Goal: Task Accomplishment & Management: Use online tool/utility

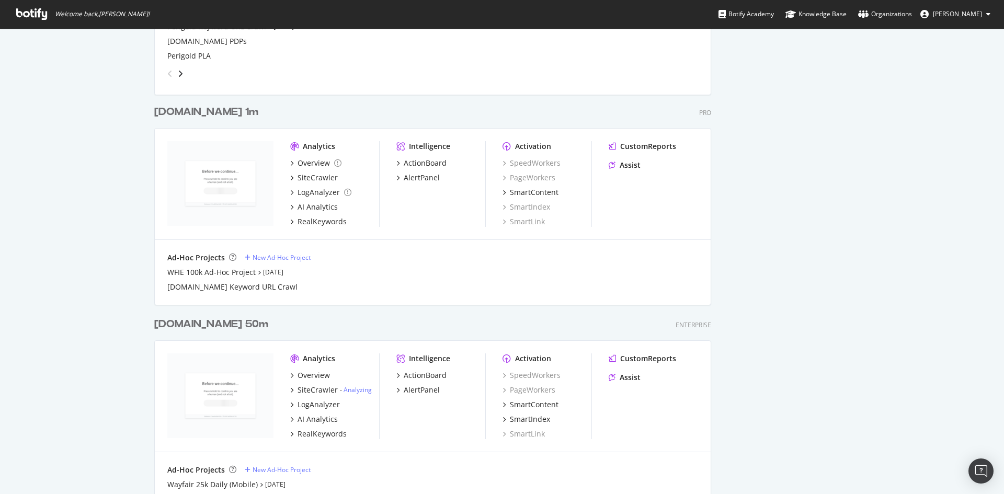
scroll to position [1411, 0]
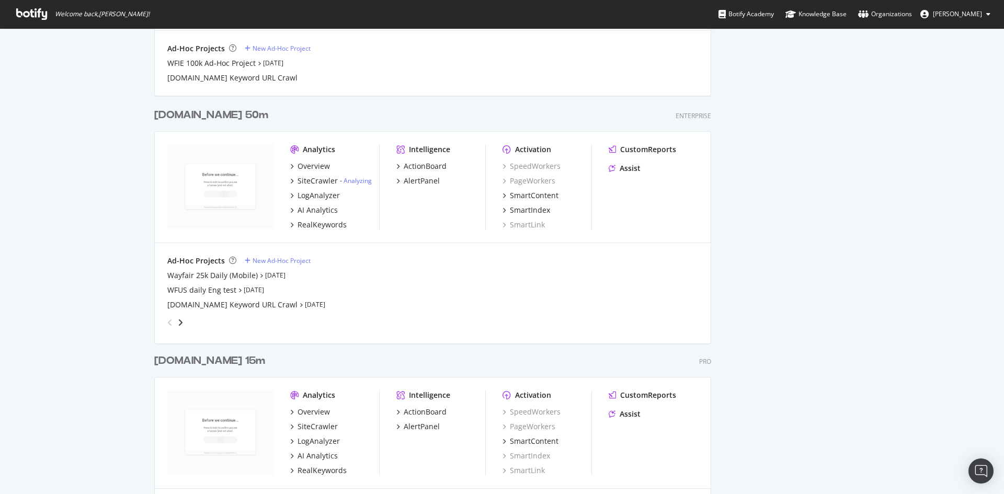
click at [223, 111] on div "[DOMAIN_NAME] 50m" at bounding box center [211, 115] width 114 height 15
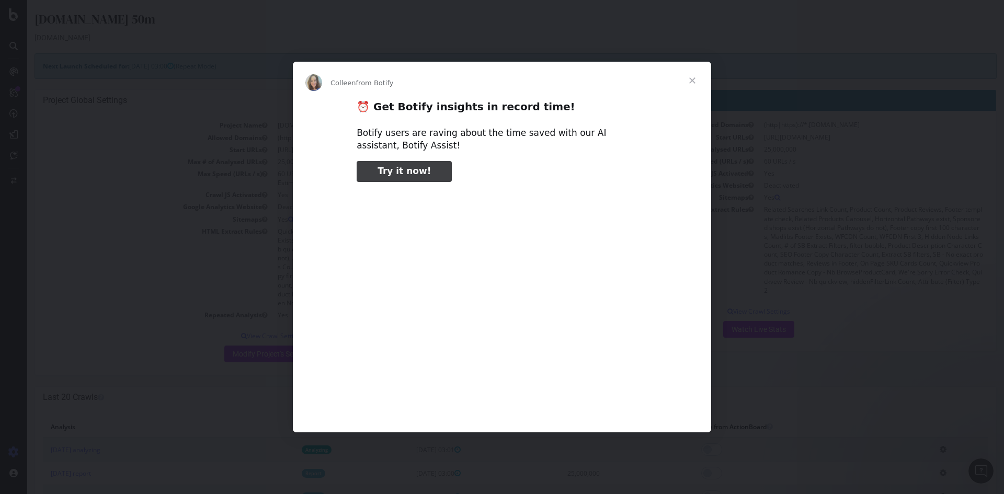
type input "267798"
click at [690, 80] on span "Close" at bounding box center [692, 81] width 38 height 38
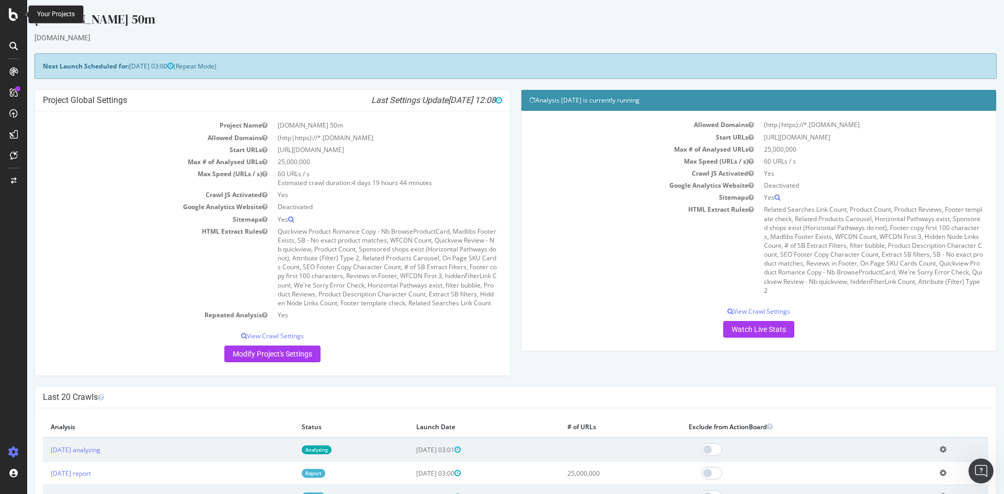
click at [6, 15] on div at bounding box center [13, 14] width 25 height 13
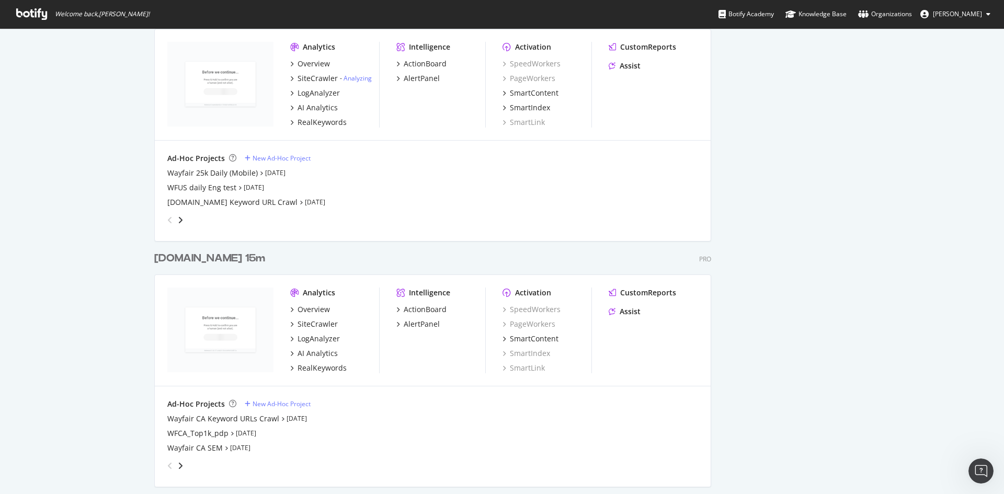
scroll to position [1516, 0]
click at [171, 222] on div "angle-left" at bounding box center [170, 218] width 14 height 17
click at [180, 218] on div "angle-right" at bounding box center [180, 218] width 7 height 10
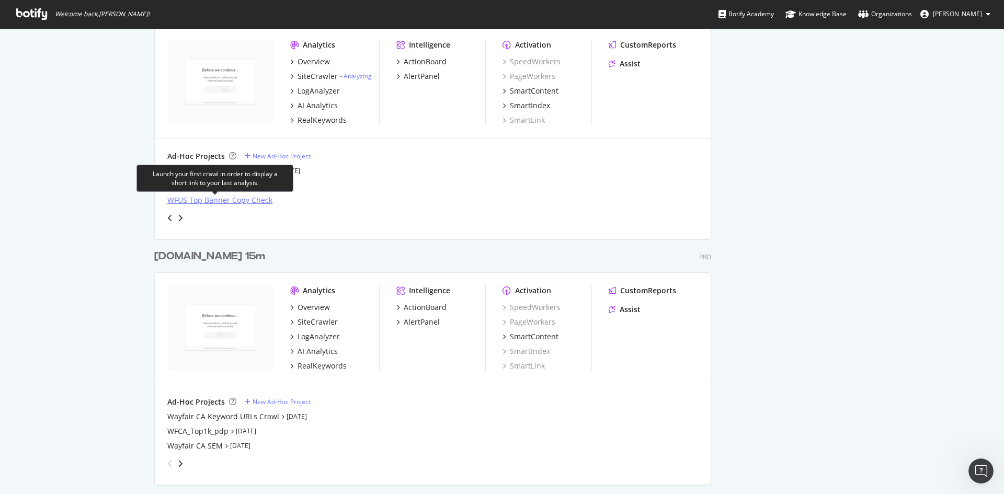
click at [188, 198] on div "WFUS Top Banner Copy Check" at bounding box center [219, 200] width 105 height 10
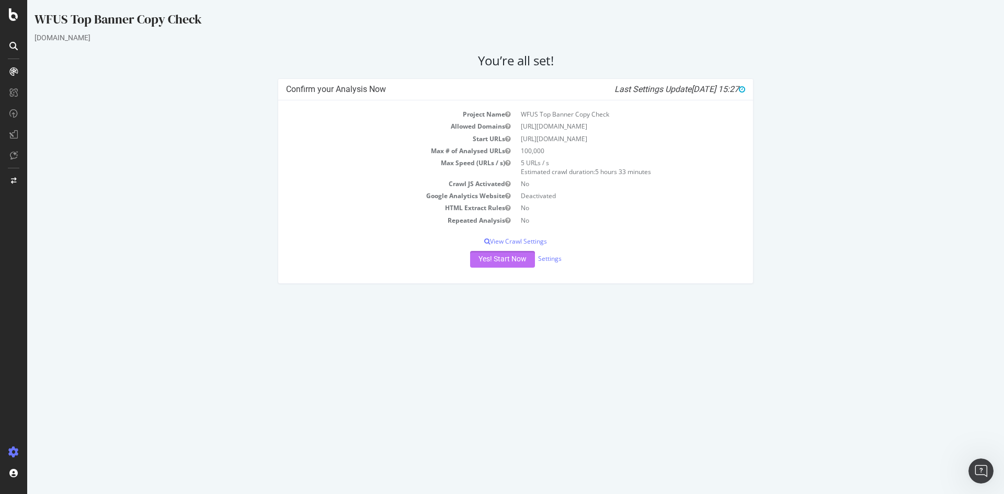
click at [500, 257] on button "Yes! Start Now" at bounding box center [502, 259] width 65 height 17
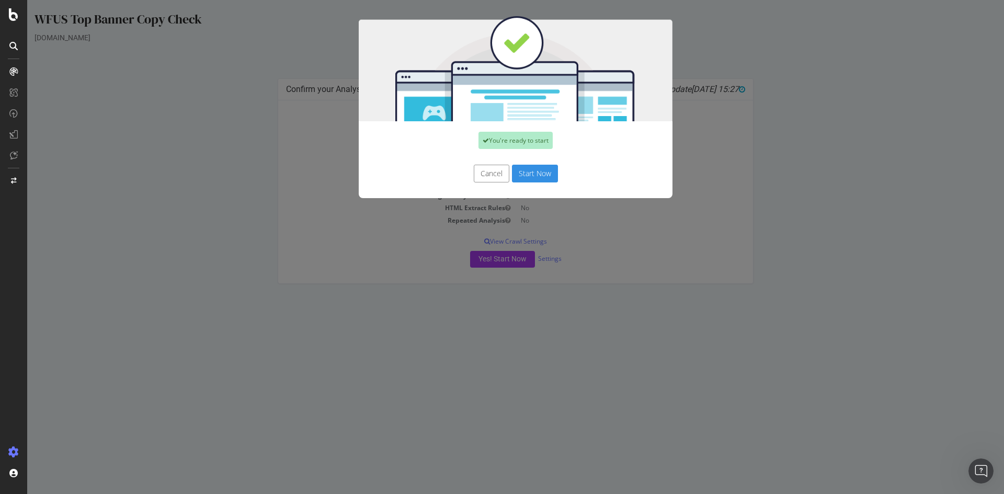
click at [493, 174] on button "Cancel" at bounding box center [492, 174] width 36 height 18
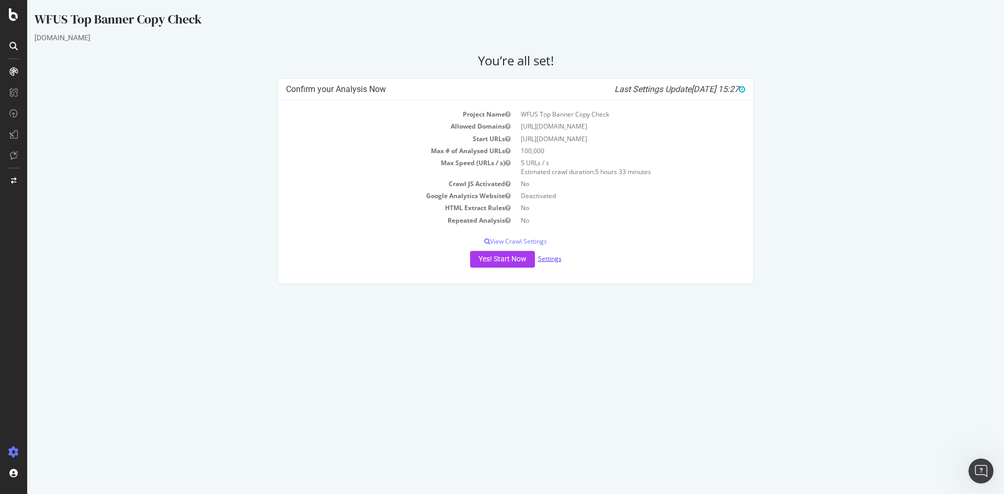
click at [545, 260] on link "Settings" at bounding box center [550, 258] width 24 height 9
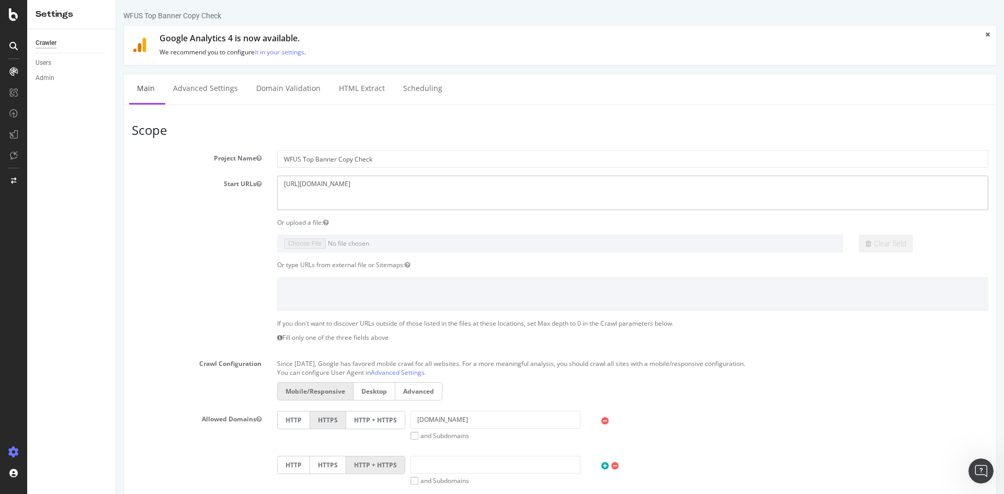
click at [356, 202] on textarea "https://www.wayfair.com/" at bounding box center [632, 193] width 711 height 34
click at [467, 206] on textarea "https://www.wayfair.com/" at bounding box center [632, 193] width 711 height 34
drag, startPoint x: 373, startPoint y: 185, endPoint x: 243, endPoint y: 185, distance: 130.2
click at [243, 185] on div "Start URLs https://www.wayfair.com/" at bounding box center [560, 193] width 872 height 34
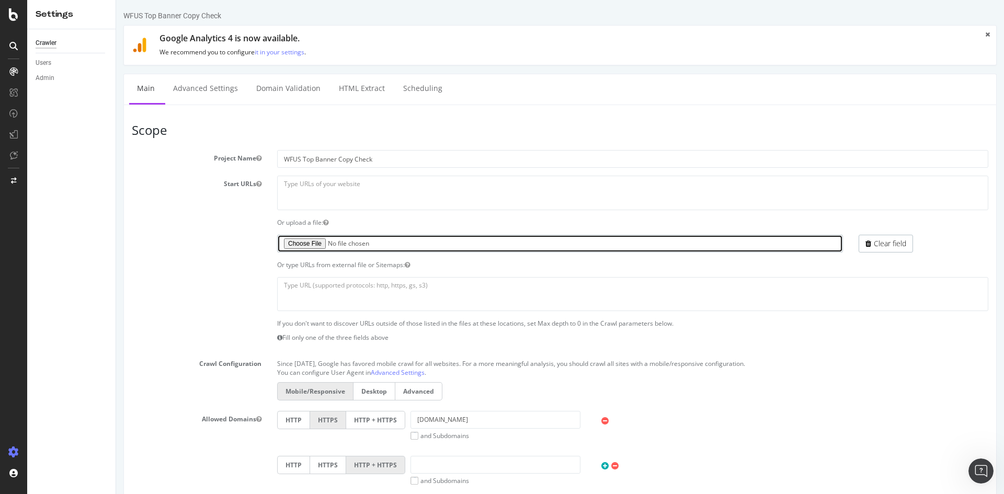
click at [317, 243] on input "file" at bounding box center [560, 244] width 566 height 18
click at [299, 247] on input "file" at bounding box center [560, 244] width 566 height 18
type input "C:\fakepath\Untitled spreadsheet - Botify Crawl sb0 and sb1 pages .csv"
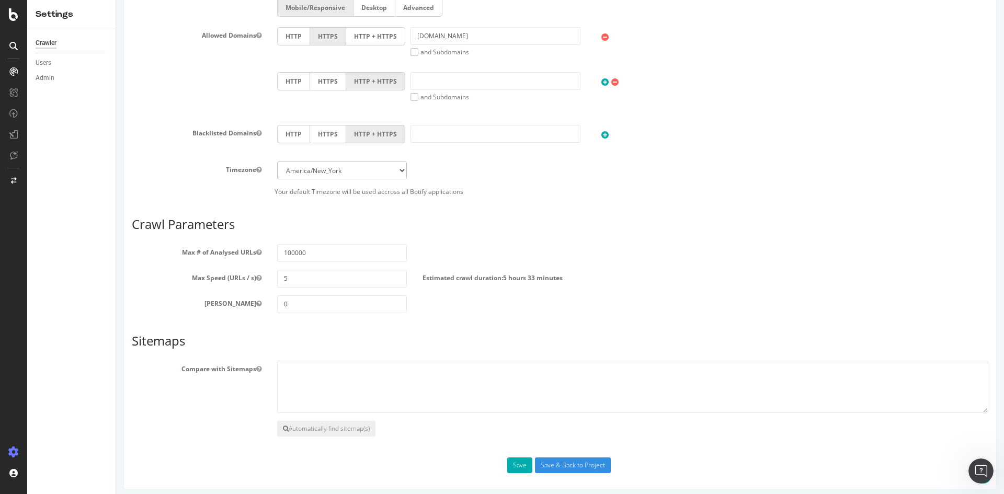
scroll to position [389, 0]
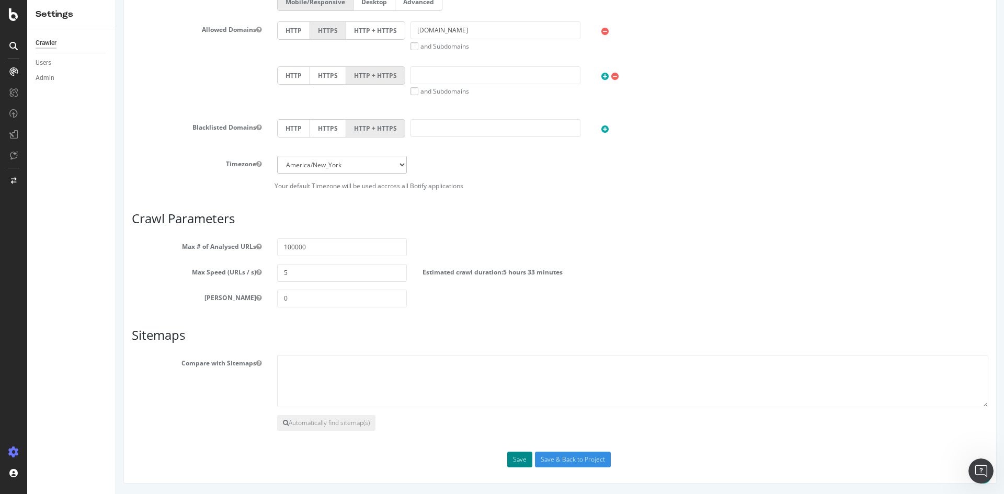
click at [517, 464] on button "Save" at bounding box center [519, 460] width 25 height 16
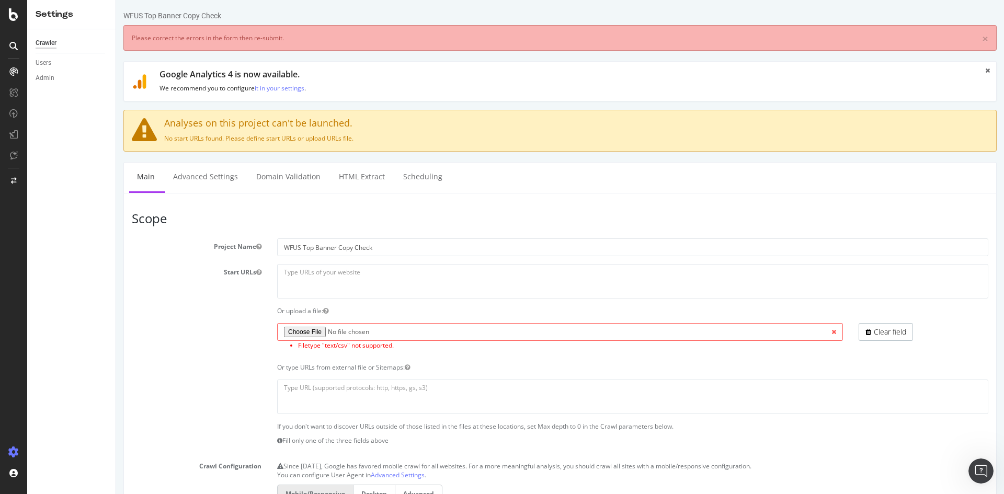
scroll to position [0, 0]
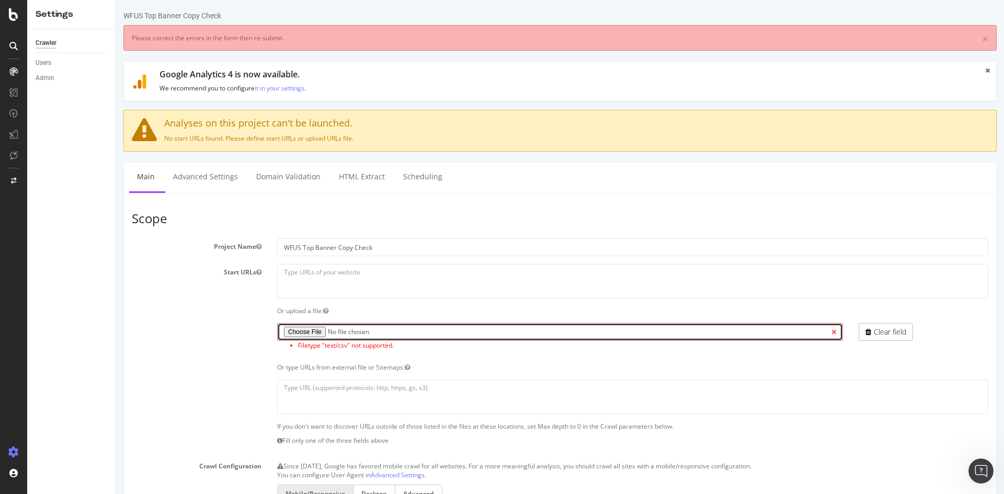
click at [380, 331] on input "file" at bounding box center [560, 332] width 566 height 18
click at [311, 330] on input "file" at bounding box center [560, 332] width 566 height 18
type input "C:\fakepath\urls.txt"
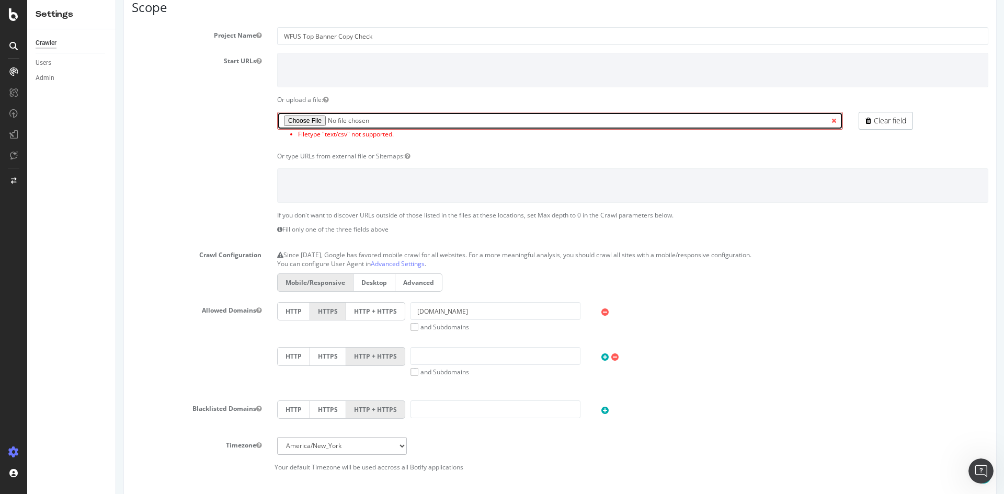
scroll to position [209, 0]
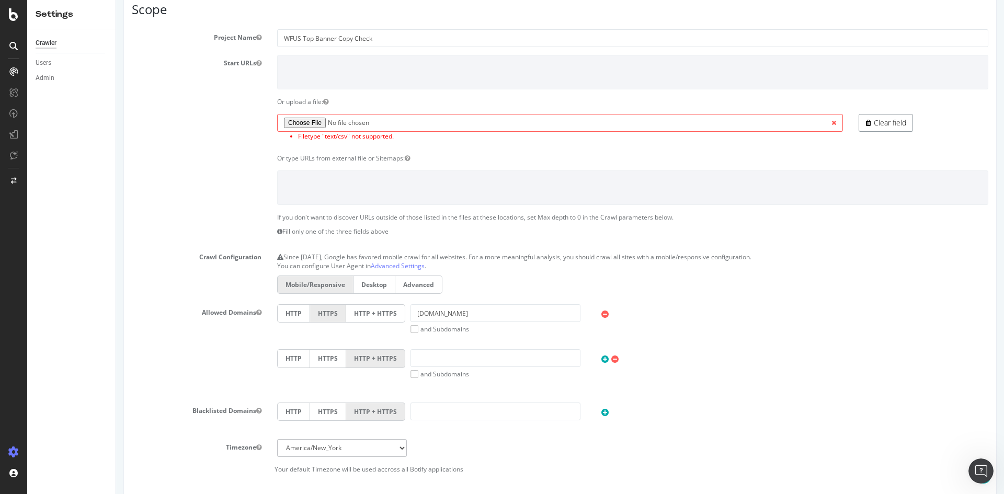
click at [880, 123] on link "Clear field" at bounding box center [885, 123] width 54 height 18
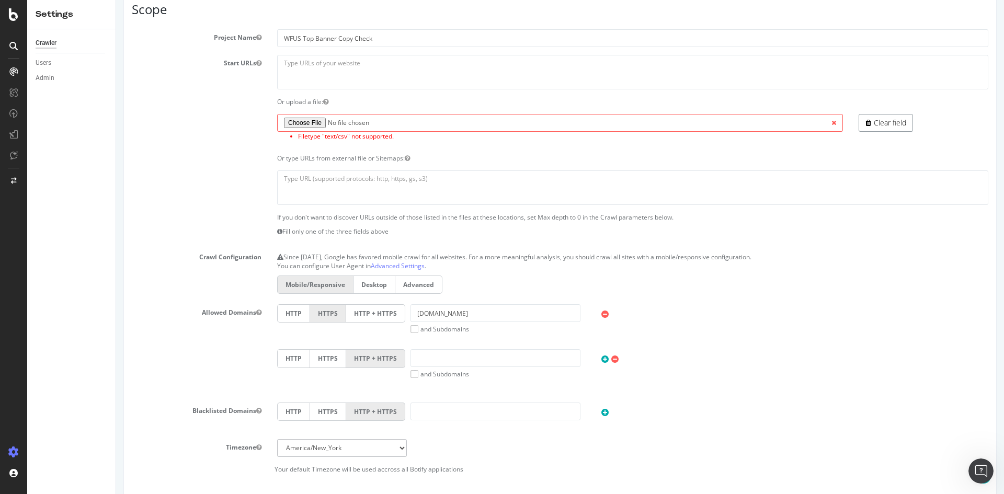
click at [880, 123] on link "Clear field" at bounding box center [885, 123] width 54 height 18
click at [826, 120] on span at bounding box center [834, 123] width 18 height 18
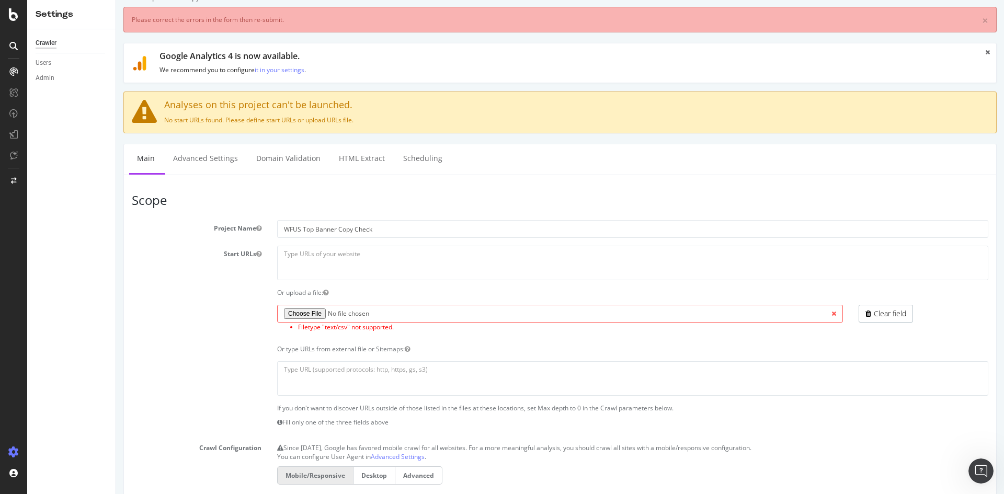
scroll to position [0, 0]
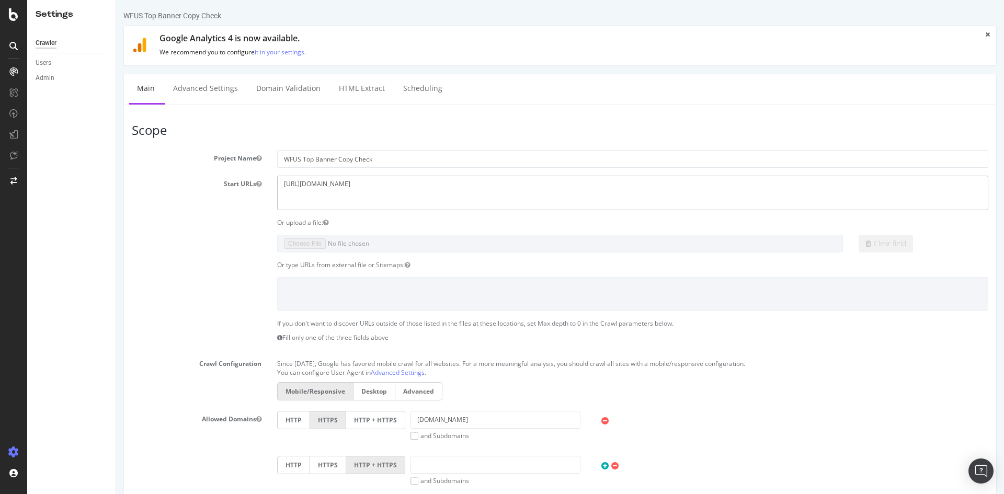
click at [365, 181] on textarea "https://www.wayfair.com/" at bounding box center [632, 193] width 711 height 34
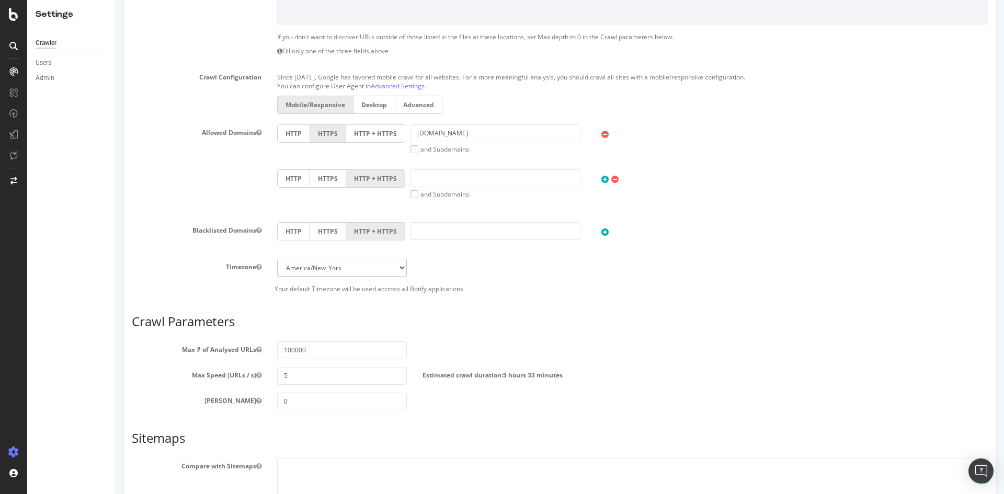
scroll to position [337, 0]
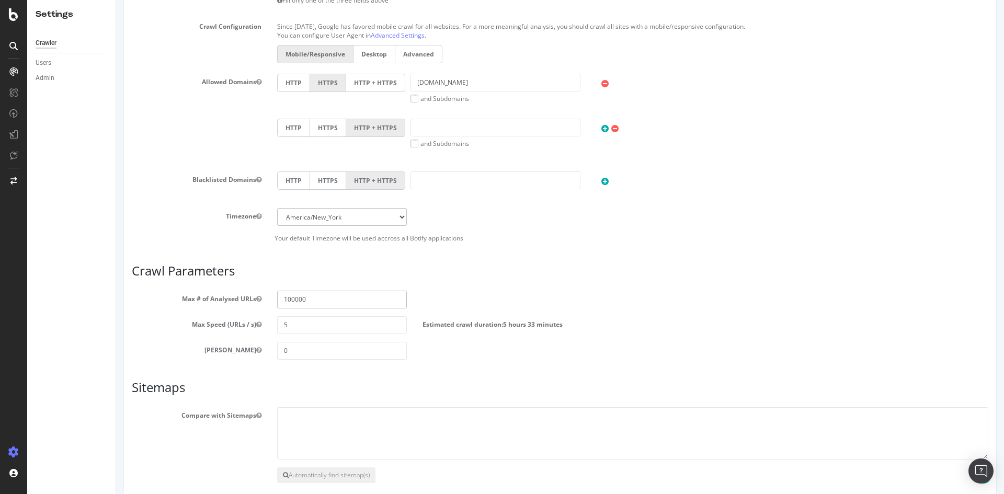
click at [339, 302] on input "100000" at bounding box center [342, 300] width 130 height 18
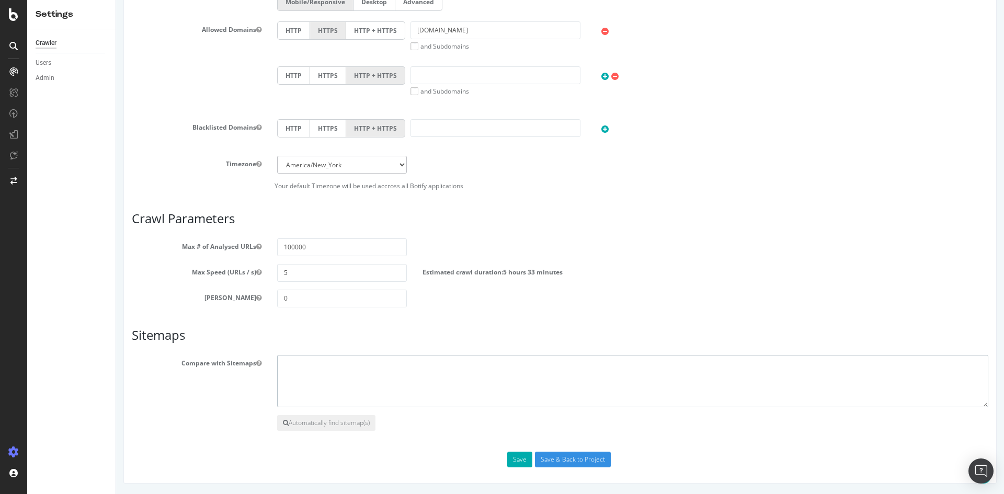
click at [528, 380] on textarea at bounding box center [632, 381] width 711 height 52
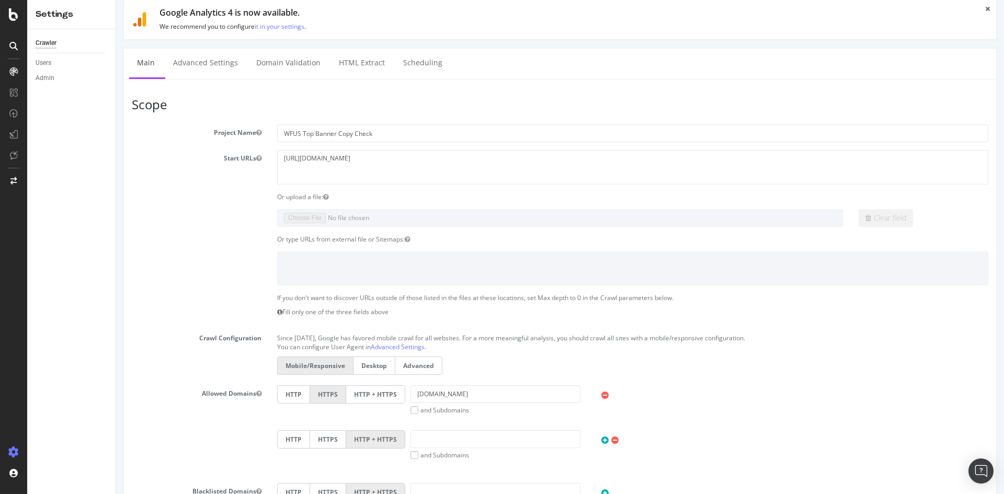
scroll to position [24, 0]
drag, startPoint x: 385, startPoint y: 155, endPoint x: 237, endPoint y: 154, distance: 147.9
click at [224, 155] on div "Start URLs https://www.wayfair.com/" at bounding box center [560, 169] width 872 height 34
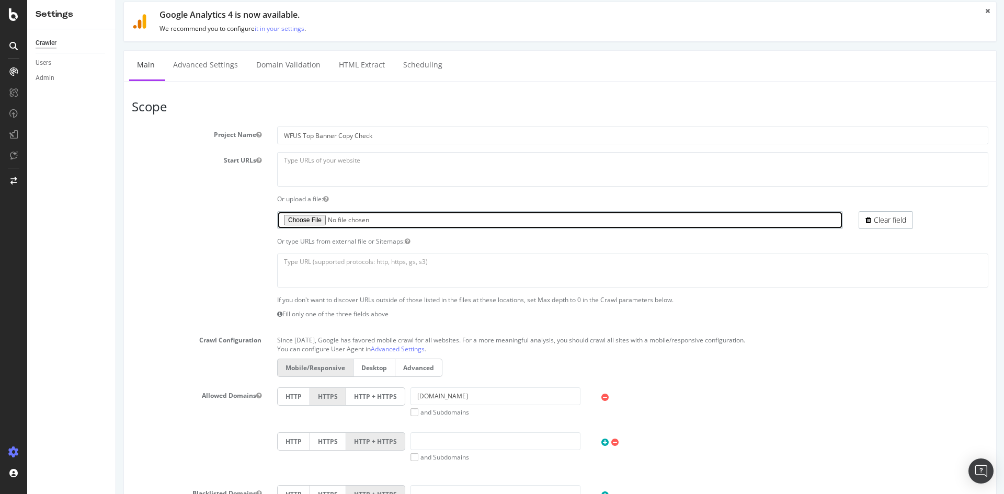
click at [310, 219] on input "file" at bounding box center [560, 220] width 566 height 18
type input "C:\fakepath\urls.txt"
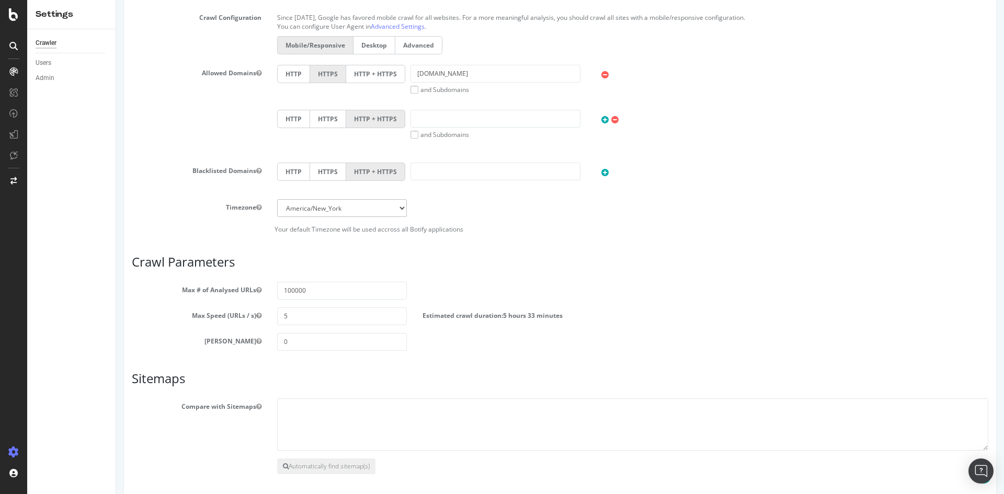
scroll to position [389, 0]
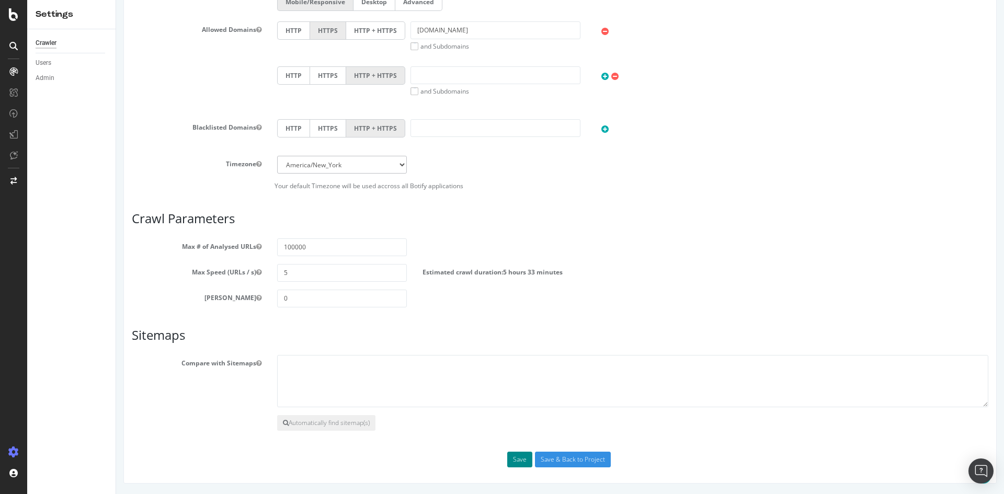
click at [519, 454] on button "Save" at bounding box center [519, 460] width 25 height 16
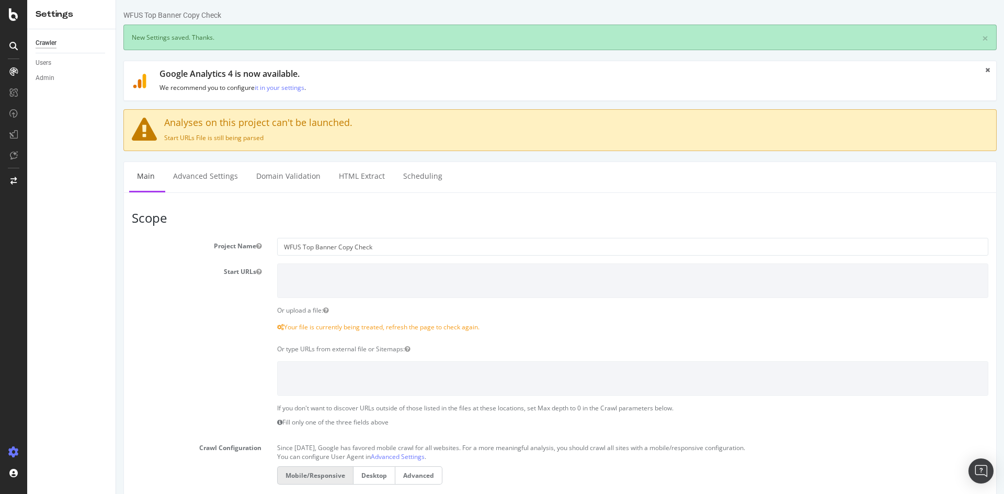
scroll to position [0, 0]
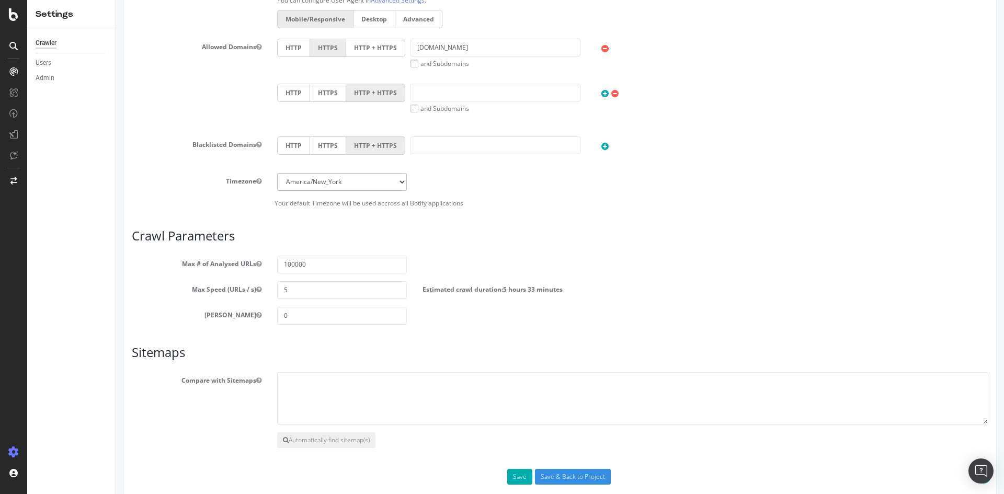
scroll to position [435, 0]
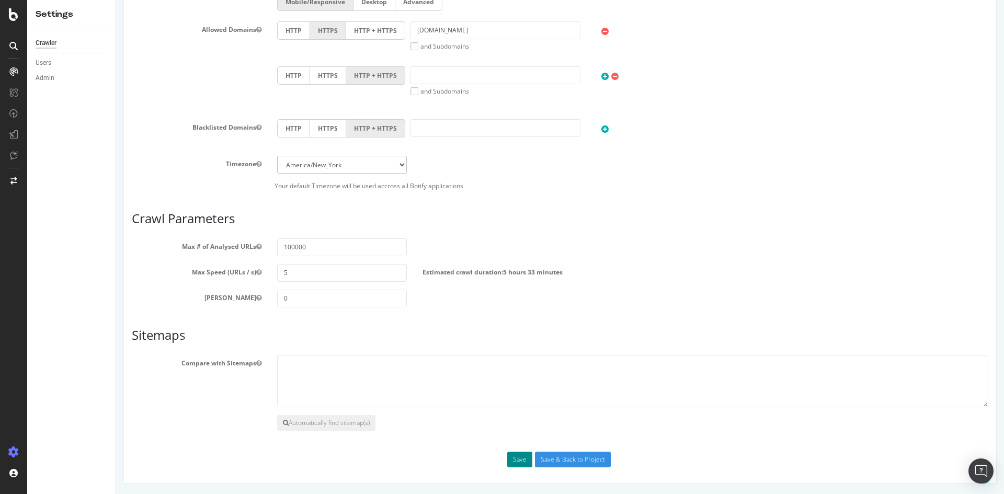
click at [513, 462] on button "Save" at bounding box center [519, 460] width 25 height 16
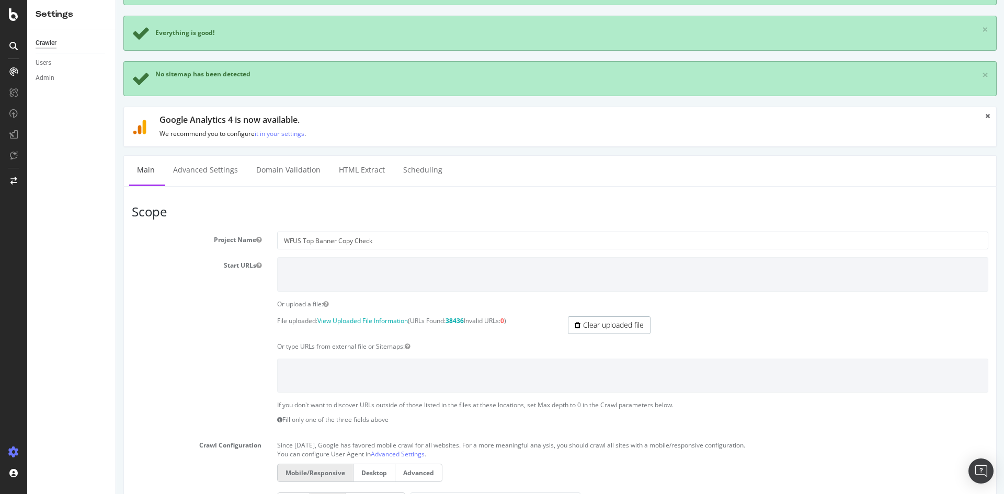
scroll to position [0, 0]
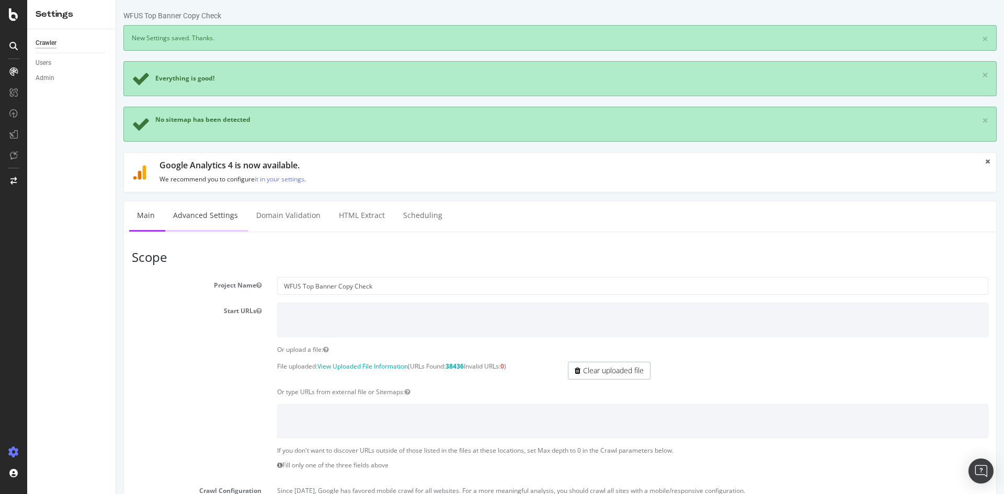
click at [206, 215] on link "Advanced Settings" at bounding box center [205, 215] width 80 height 29
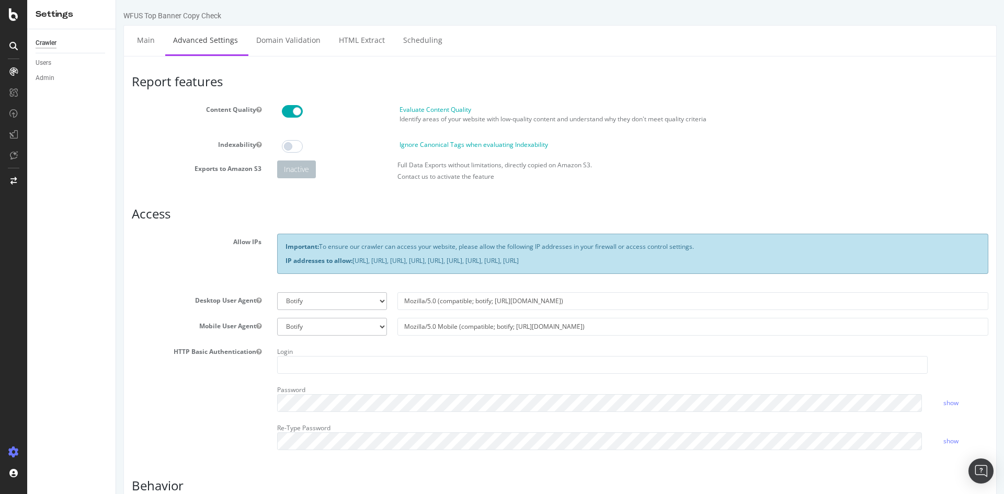
click at [296, 107] on span at bounding box center [292, 111] width 21 height 13
click at [287, 146] on span at bounding box center [292, 146] width 21 height 13
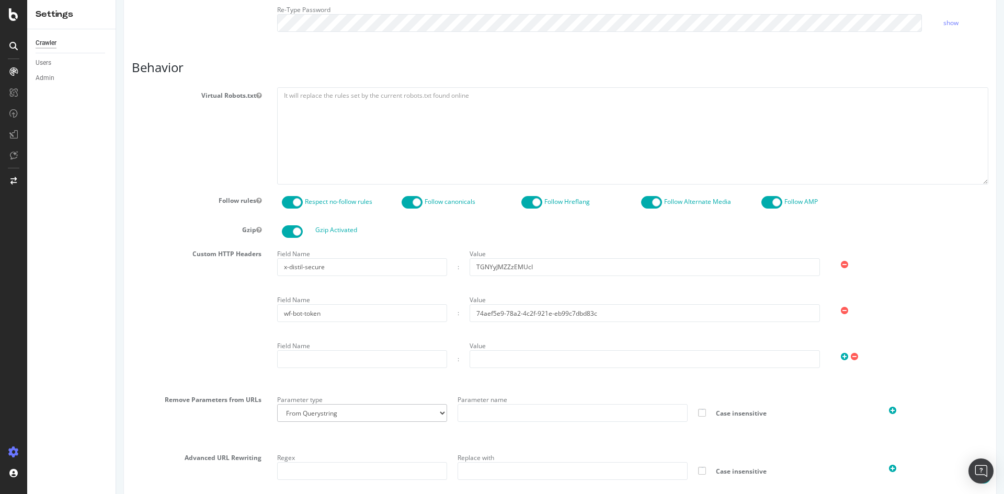
scroll to position [512, 0]
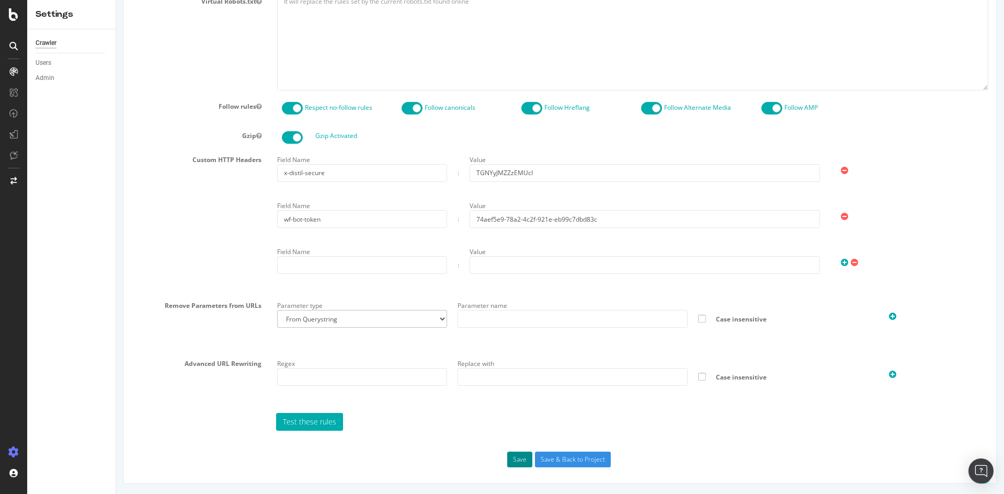
click at [523, 462] on button "Save" at bounding box center [519, 460] width 25 height 16
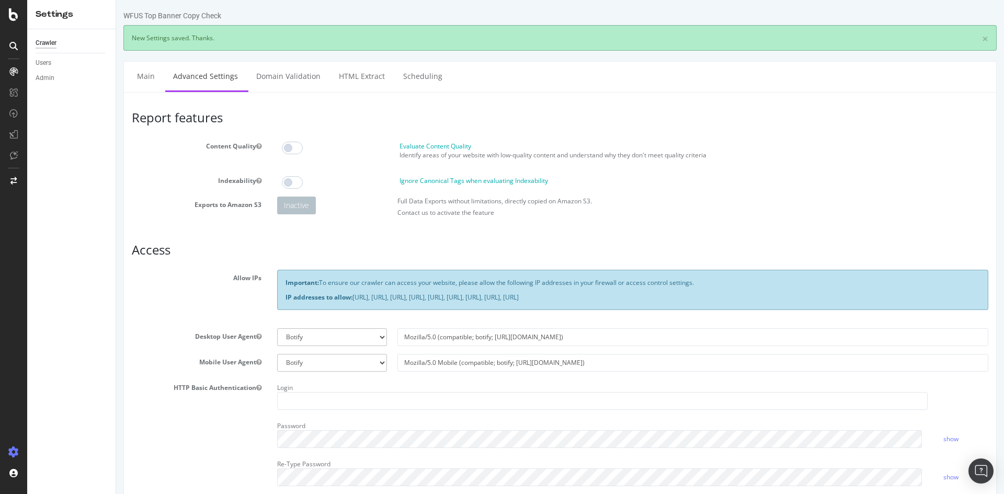
scroll to position [0, 0]
click at [287, 74] on link "Domain Validation" at bounding box center [288, 76] width 80 height 29
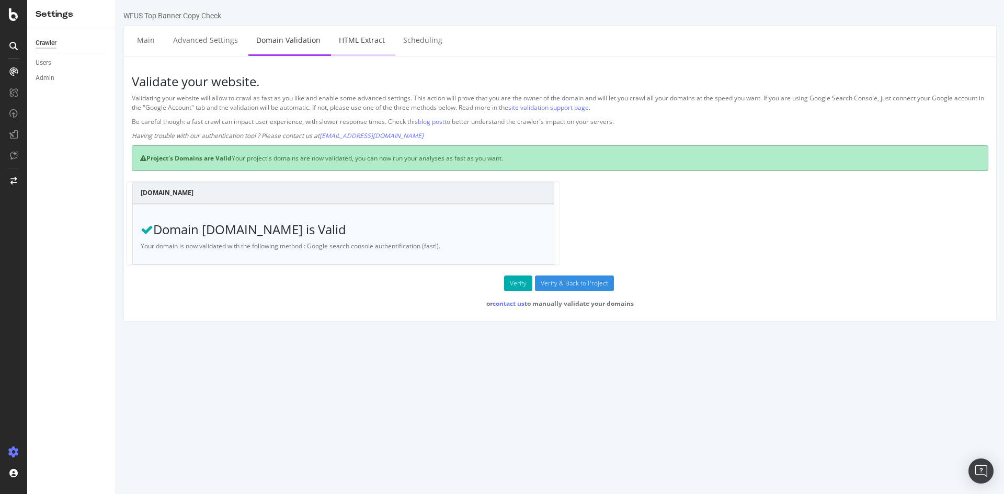
click at [359, 37] on link "HTML Extract" at bounding box center [362, 40] width 62 height 29
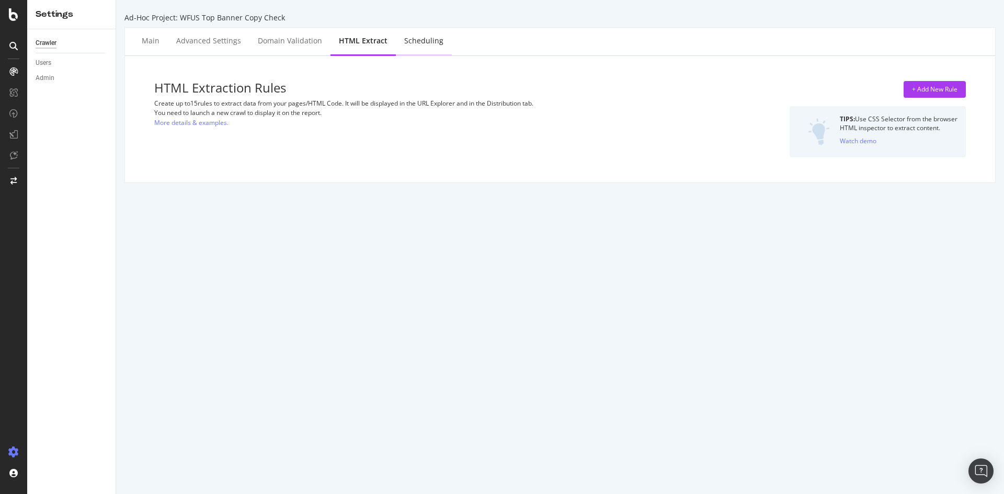
click at [410, 37] on div "Scheduling" at bounding box center [423, 41] width 39 height 10
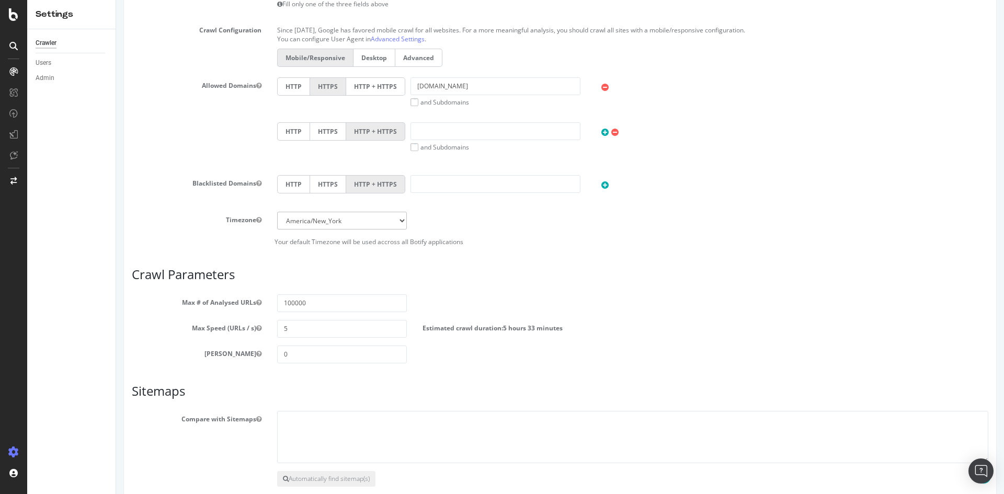
scroll to position [389, 0]
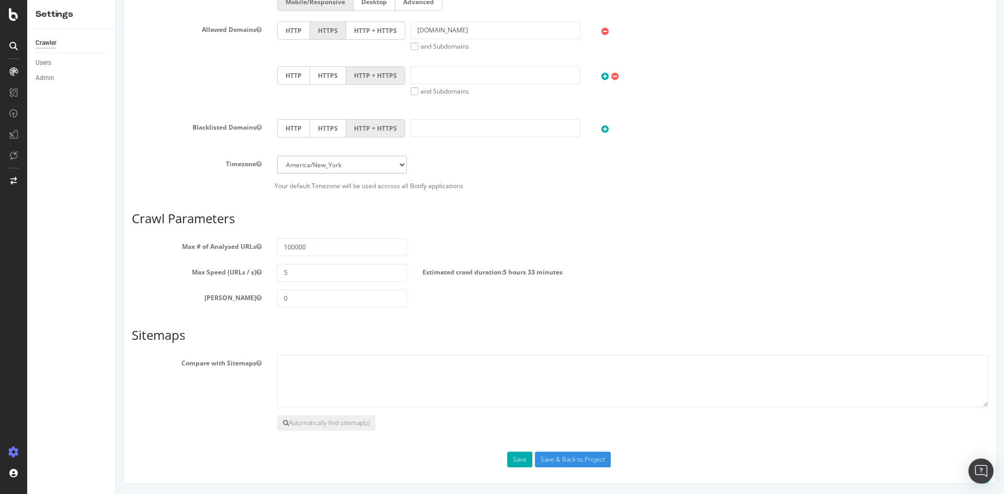
click at [499, 271] on label "Estimated crawl duration: 5 hours 33 minutes" at bounding box center [492, 270] width 140 height 13
drag, startPoint x: 319, startPoint y: 247, endPoint x: 277, endPoint y: 247, distance: 42.9
click at [277, 247] on input "100000" at bounding box center [342, 247] width 130 height 18
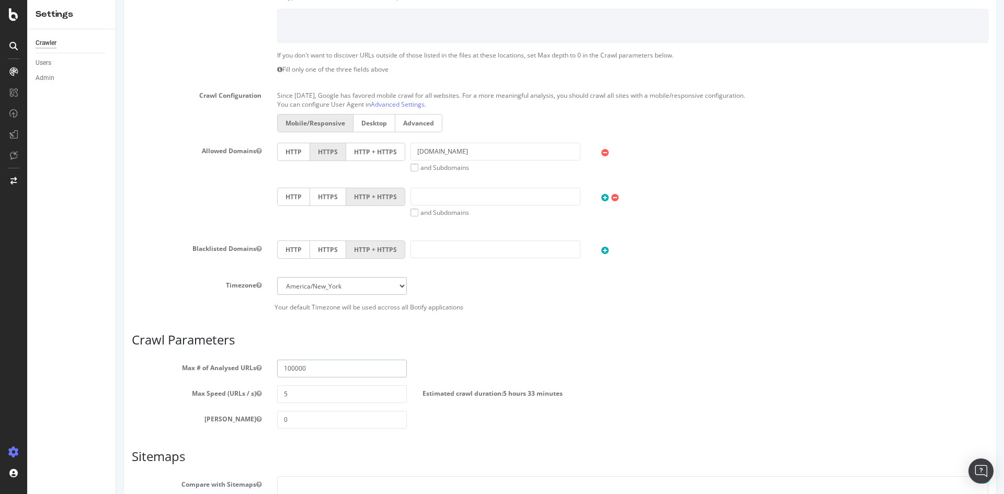
scroll to position [366, 0]
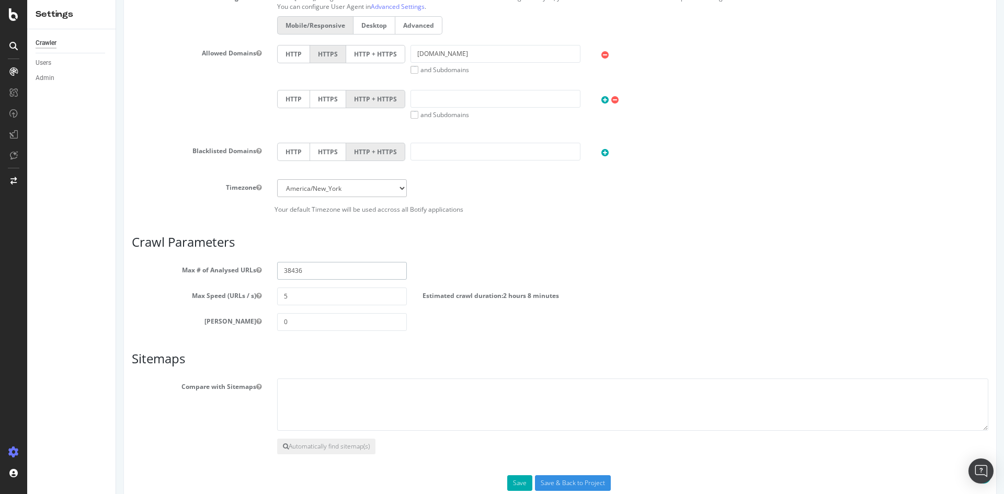
type input "38436"
click at [485, 342] on div "Scope Project Name WFUS Top Banner Copy Check Start URLs Or upload a file: File…" at bounding box center [560, 123] width 856 height 733
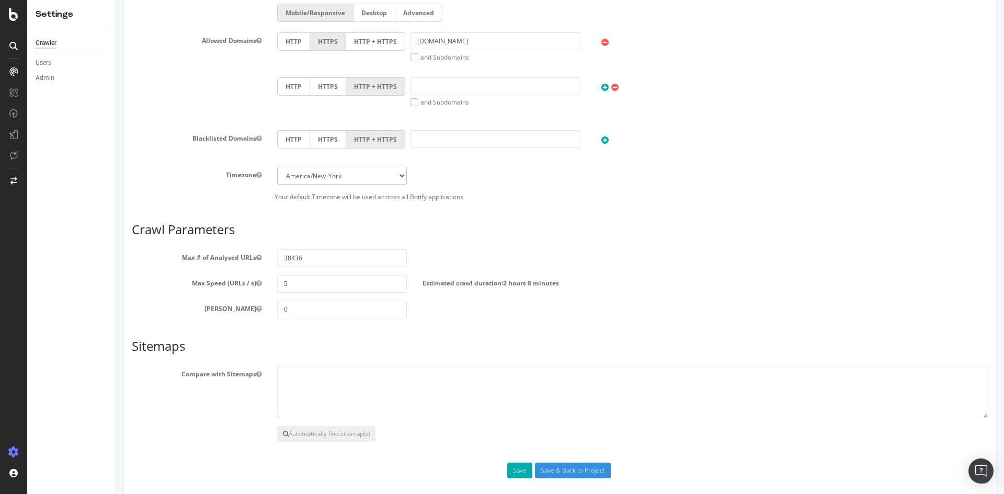
scroll to position [389, 0]
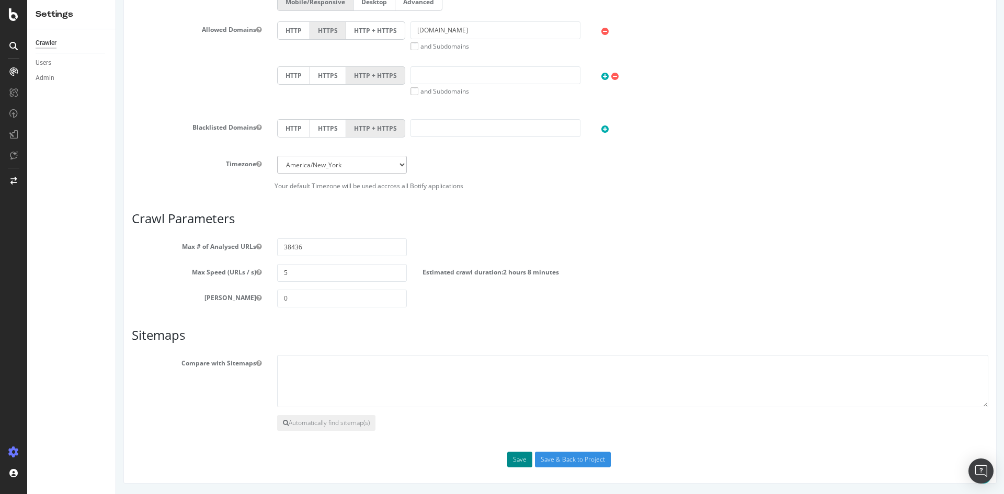
click at [519, 454] on button "Save" at bounding box center [519, 460] width 25 height 16
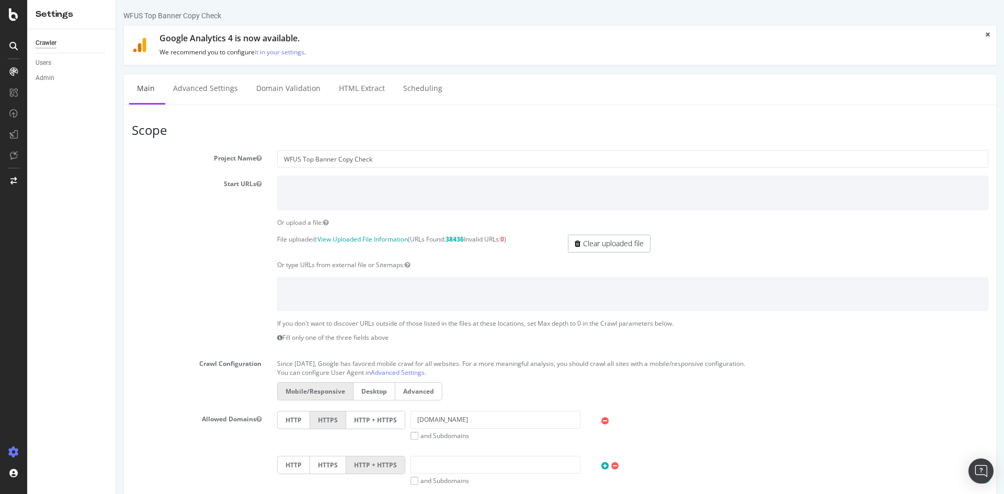
scroll to position [385, 0]
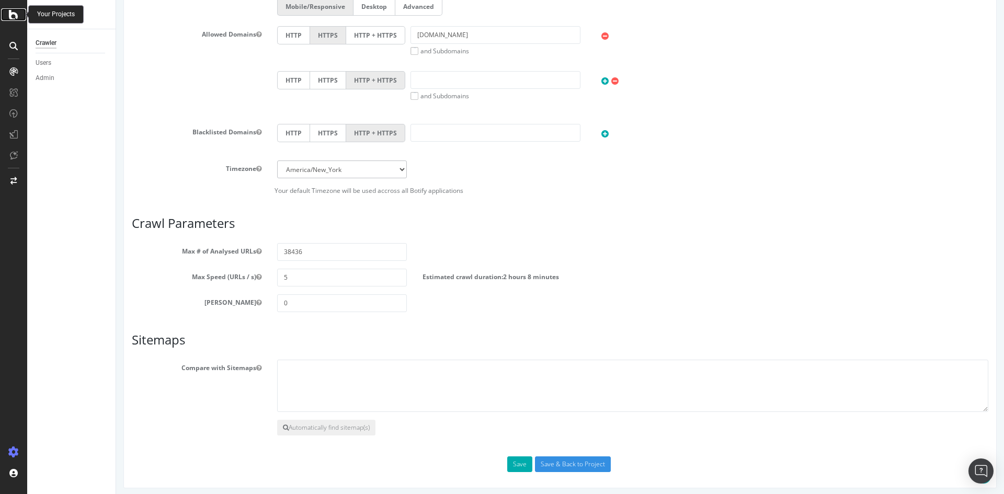
click at [7, 9] on div at bounding box center [13, 14] width 25 height 13
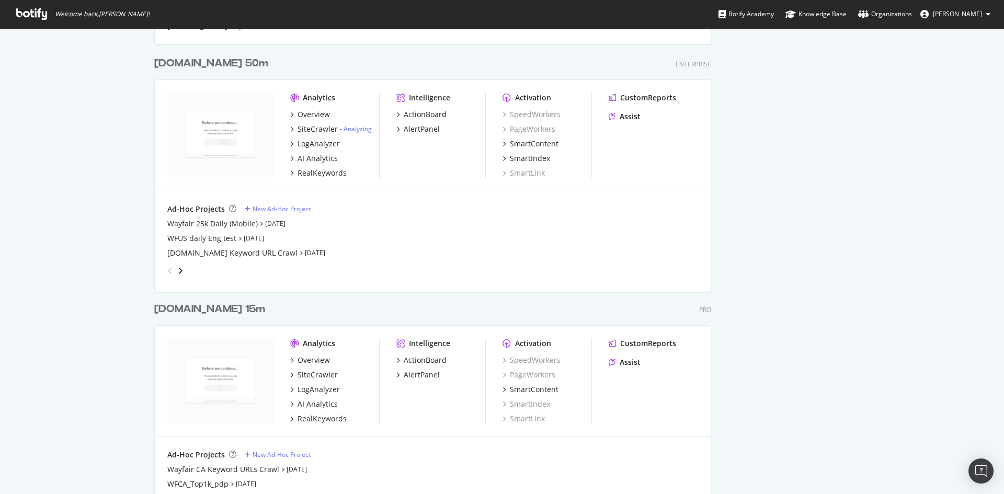
scroll to position [1464, 0]
click at [183, 271] on div "grid" at bounding box center [430, 268] width 535 height 21
click at [178, 271] on icon "angle-right" at bounding box center [180, 270] width 5 height 8
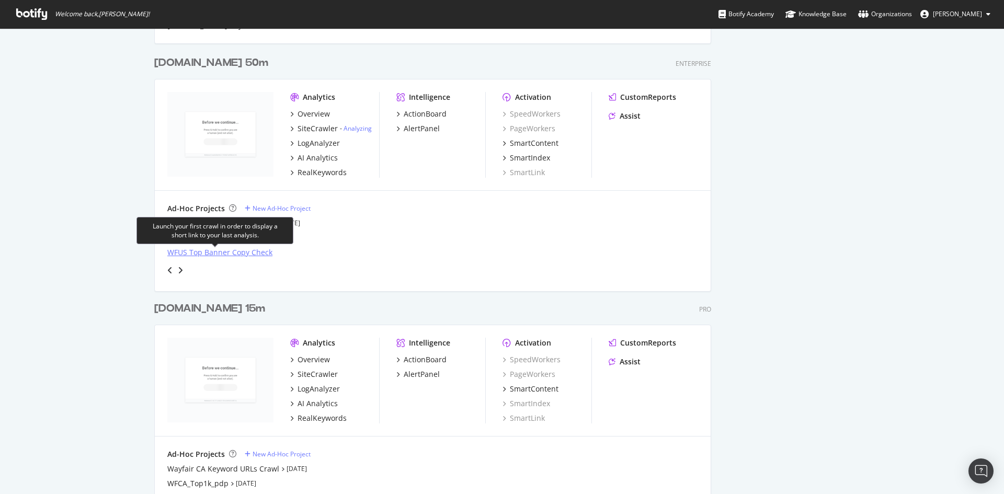
click at [194, 255] on div "WFUS Top Banner Copy Check" at bounding box center [219, 252] width 105 height 10
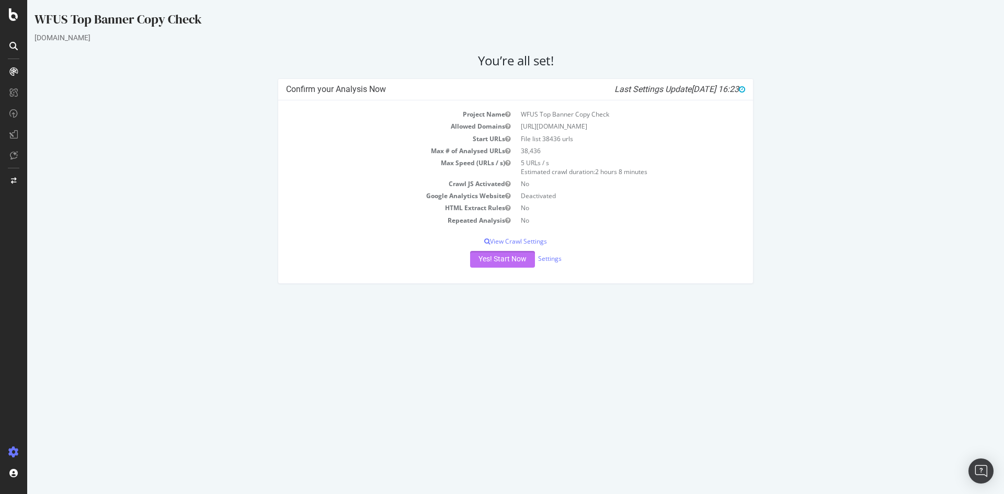
click at [512, 264] on button "Yes! Start Now" at bounding box center [502, 259] width 65 height 17
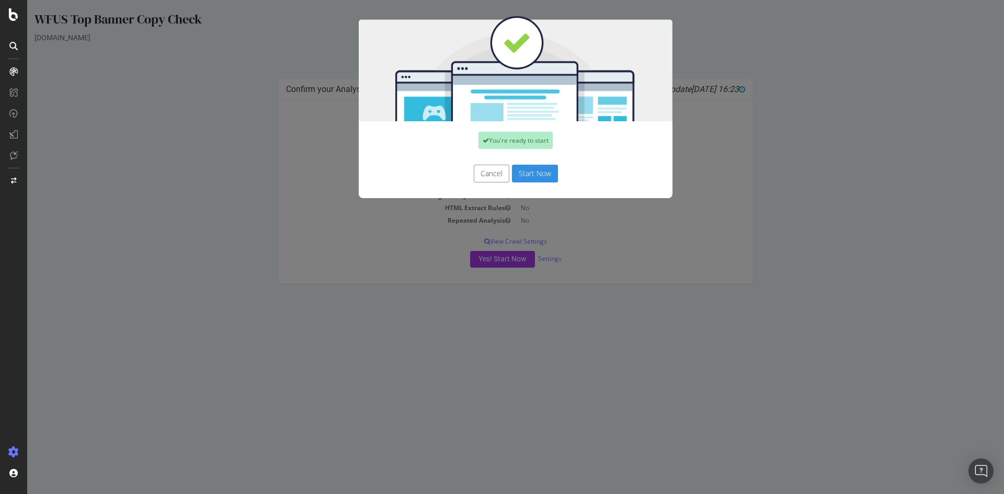
click at [525, 176] on button "Start Now" at bounding box center [535, 174] width 46 height 18
